Goal: Find specific page/section: Find specific page/section

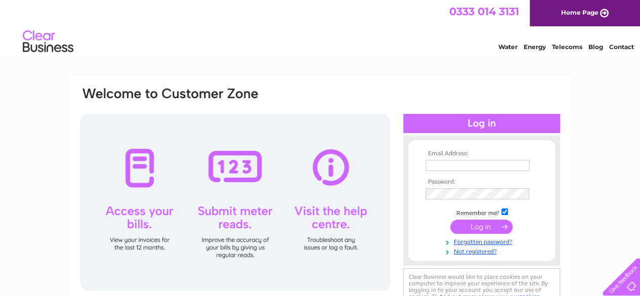
click at [451, 166] on input "text" at bounding box center [478, 165] width 104 height 11
type input "neil@stagewheels.com"
click at [486, 228] on input "submit" at bounding box center [482, 227] width 62 height 14
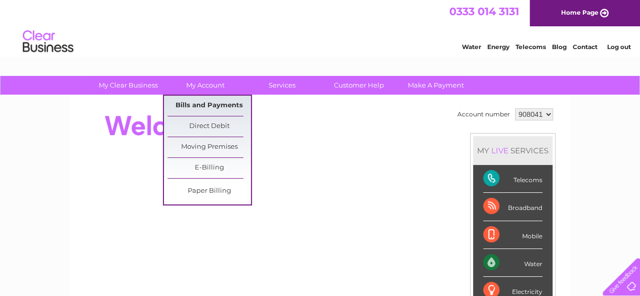
click at [210, 101] on link "Bills and Payments" at bounding box center [210, 106] width 84 height 20
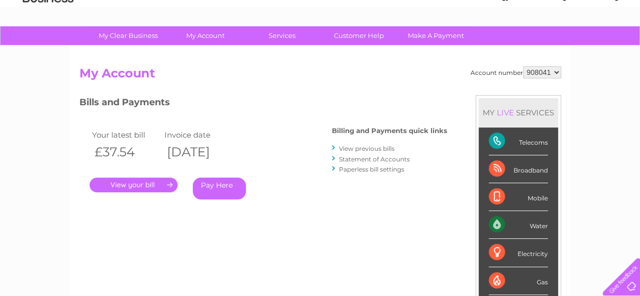
scroll to position [51, 0]
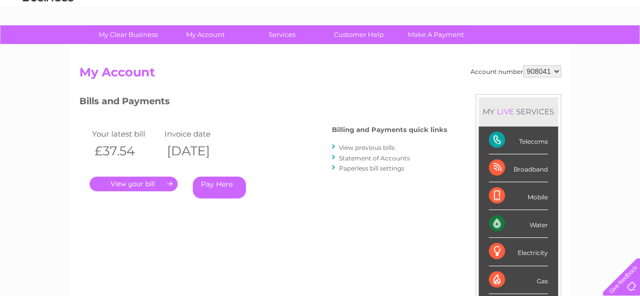
click at [114, 182] on link "." at bounding box center [134, 184] width 88 height 15
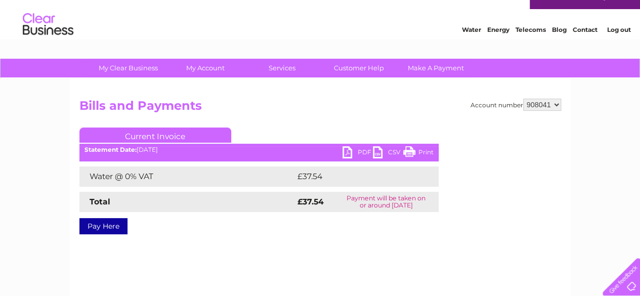
scroll to position [17, 0]
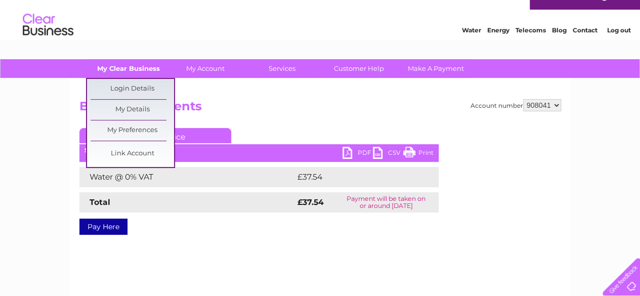
click at [131, 65] on link "My Clear Business" at bounding box center [129, 68] width 84 height 19
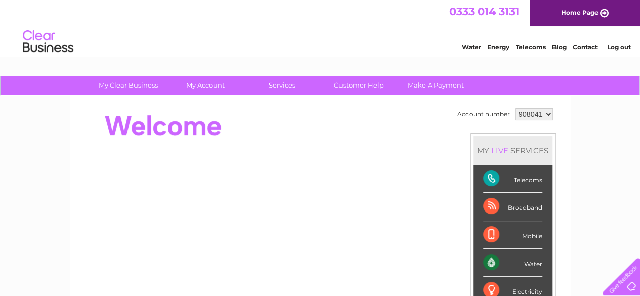
click at [625, 47] on link "Log out" at bounding box center [619, 47] width 24 height 8
